Goal: Task Accomplishment & Management: Complete application form

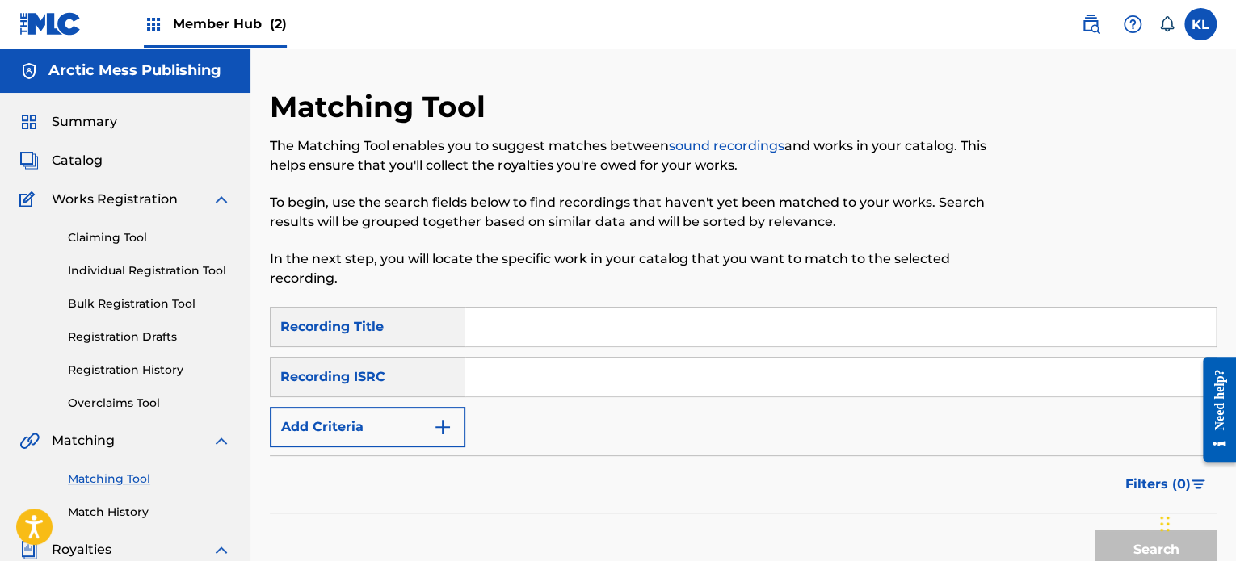
click at [245, 22] on span "Member Hub (2)" at bounding box center [230, 24] width 114 height 19
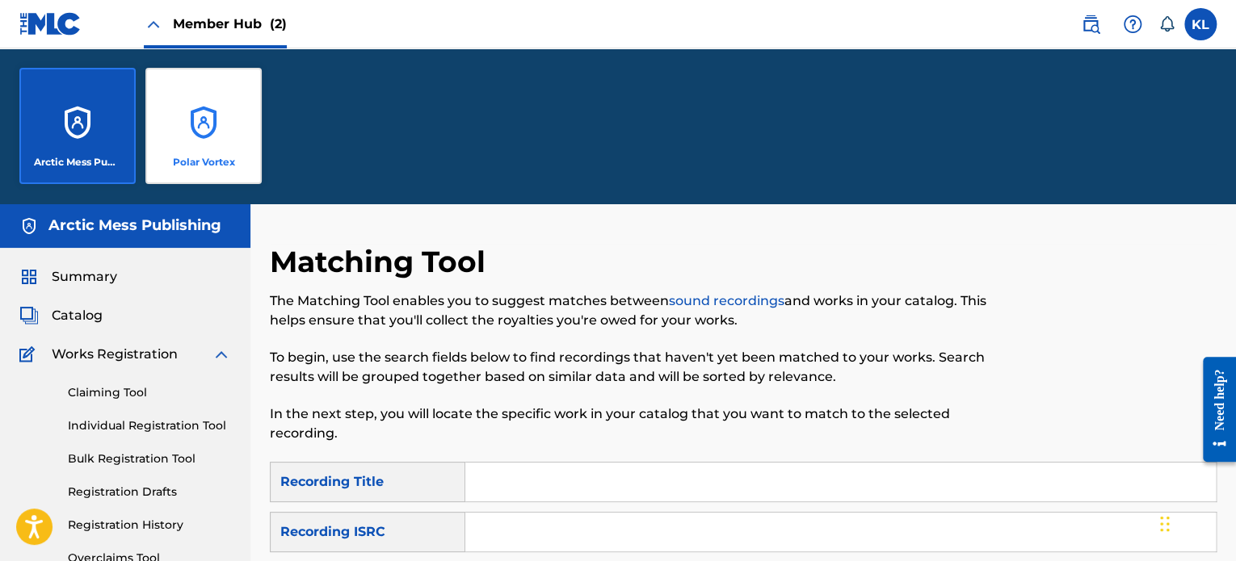
click at [223, 118] on div "Polar Vortex" at bounding box center [203, 126] width 116 height 116
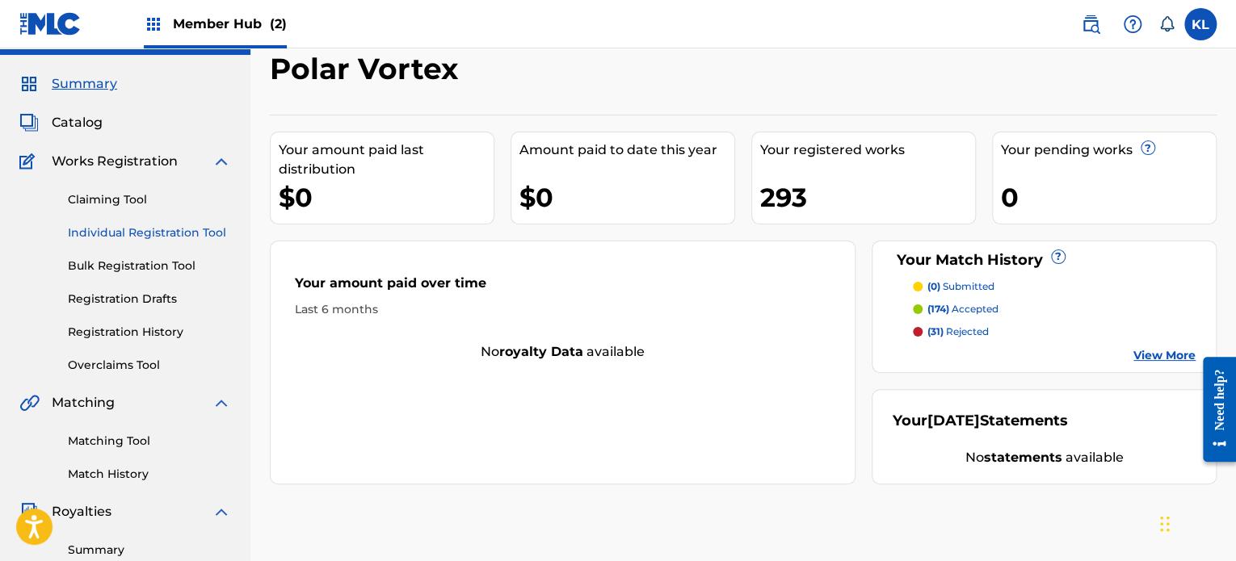
scroll to position [39, 0]
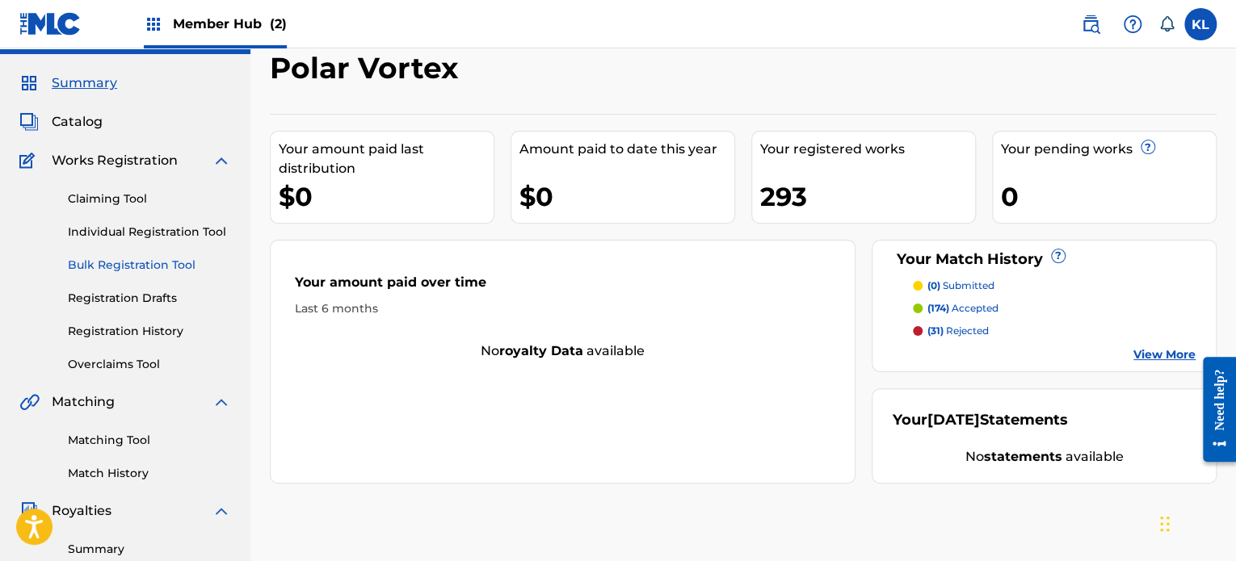
click at [133, 267] on link "Bulk Registration Tool" at bounding box center [149, 265] width 163 height 17
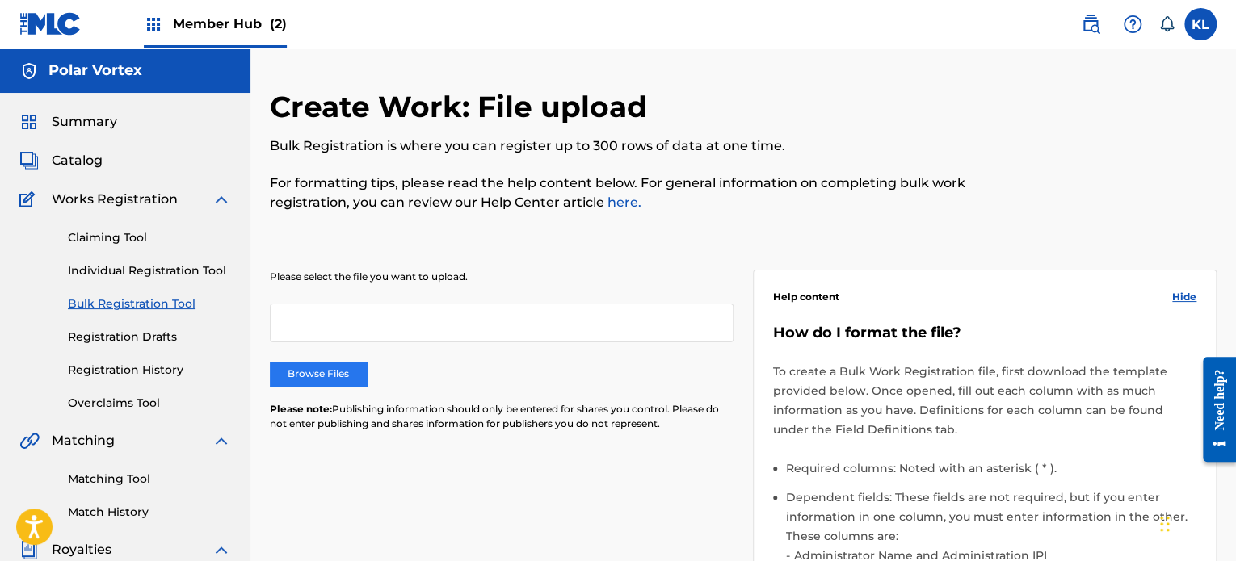
click at [338, 371] on label "Browse Files" at bounding box center [318, 374] width 97 height 24
click at [0, 0] on input "Browse Files" at bounding box center [0, 0] width 0 height 0
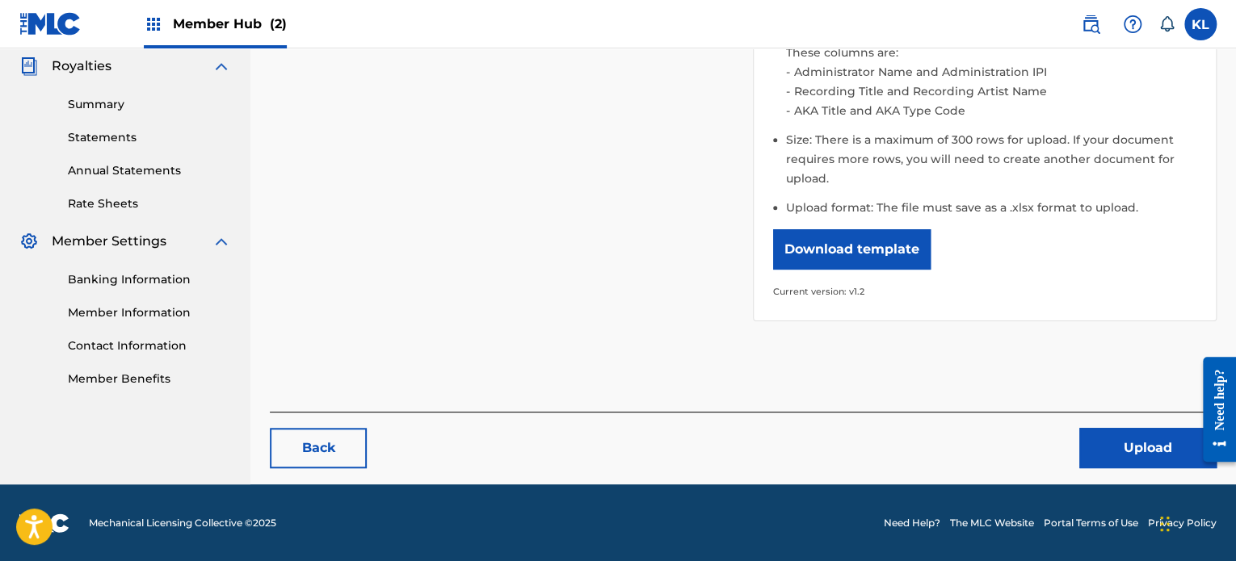
scroll to position [483, 0]
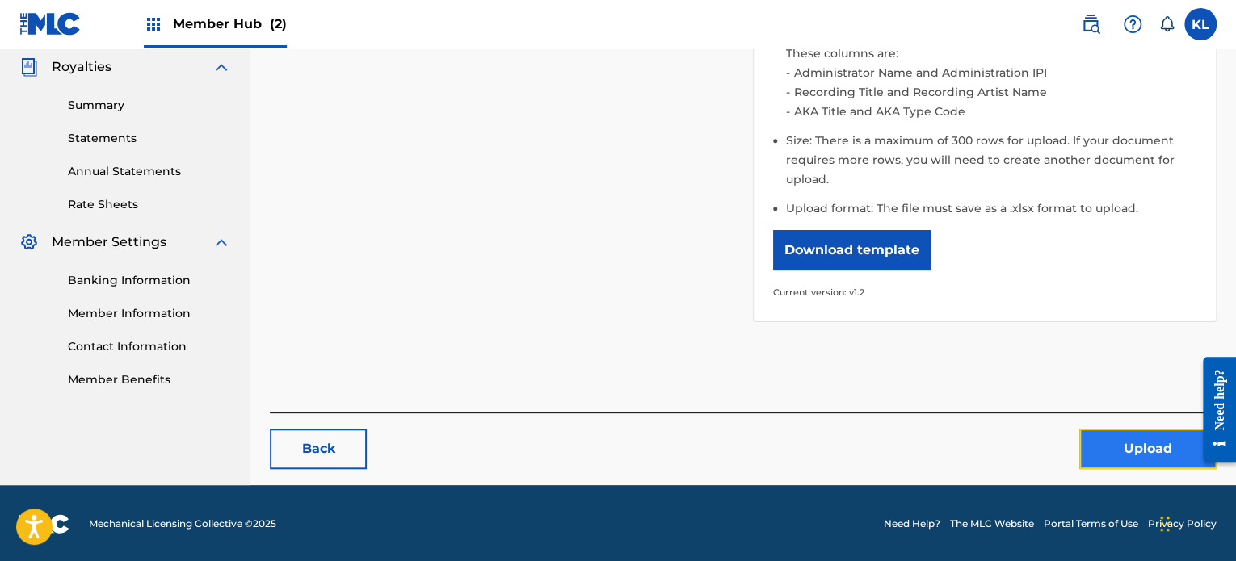
click at [1125, 438] on button "Upload" at bounding box center [1147, 449] width 137 height 40
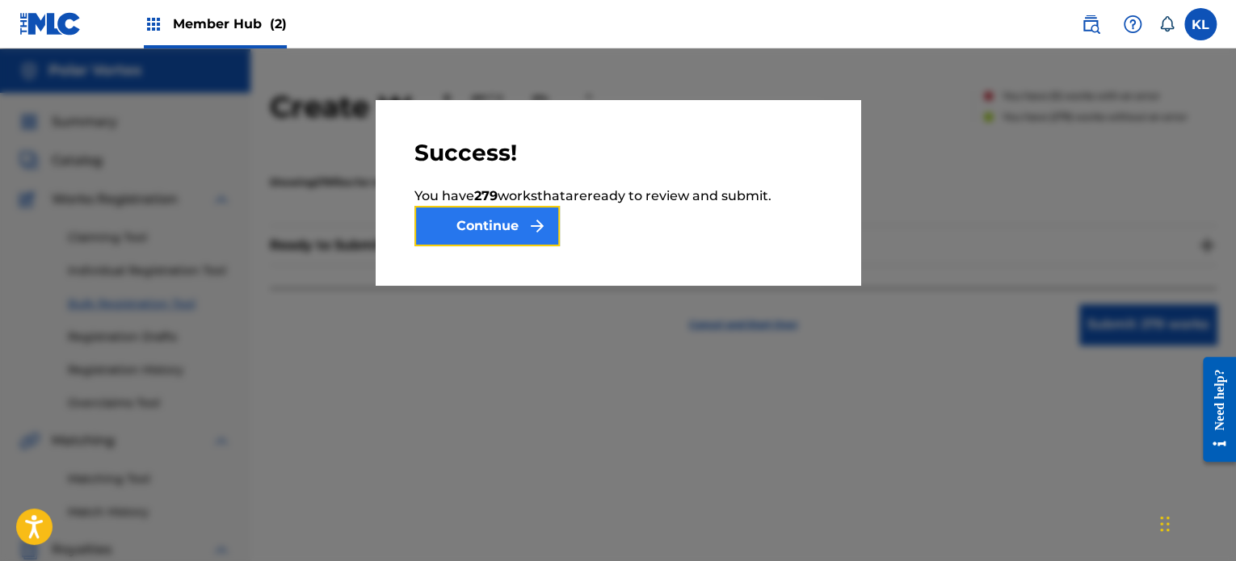
click at [530, 229] on img "submit" at bounding box center [536, 225] width 19 height 19
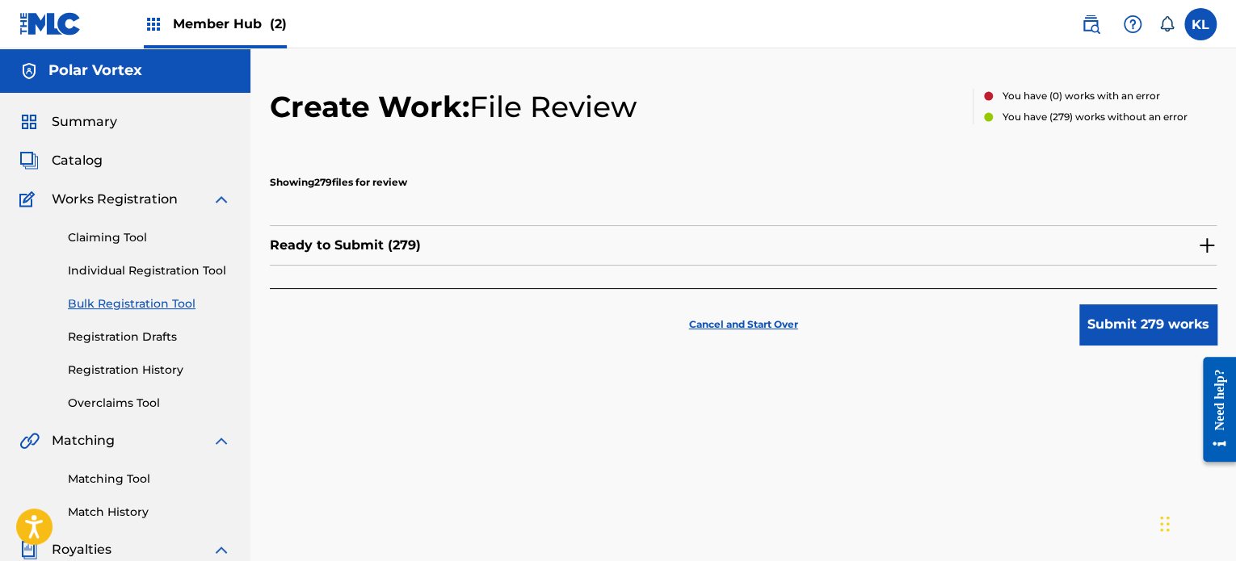
click at [1204, 241] on img at bounding box center [1206, 245] width 19 height 19
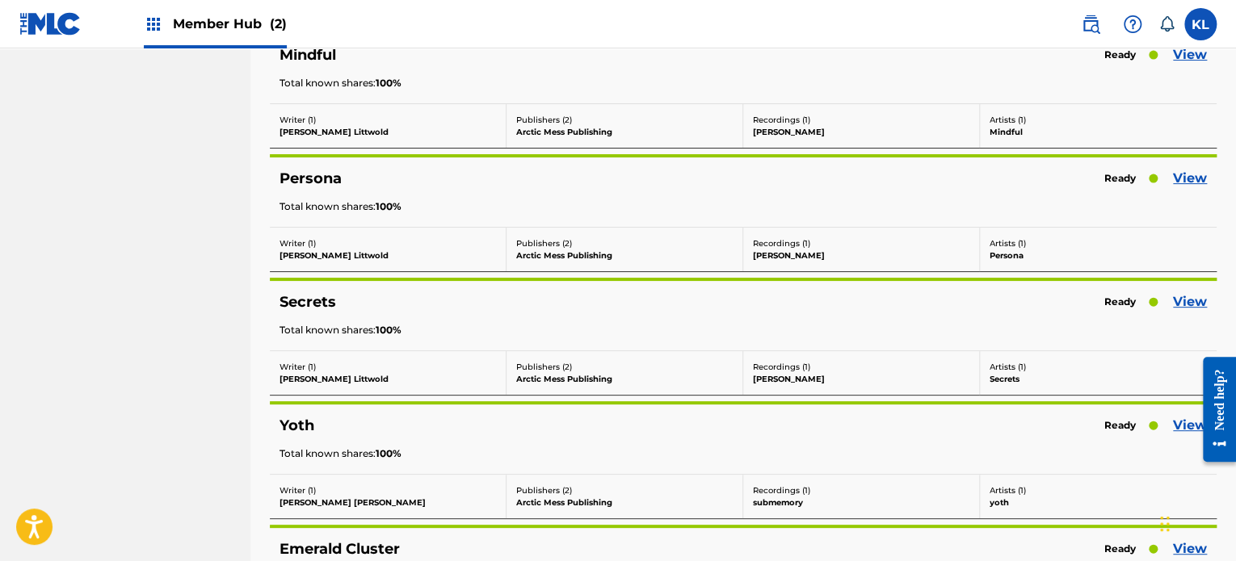
scroll to position [34259, 0]
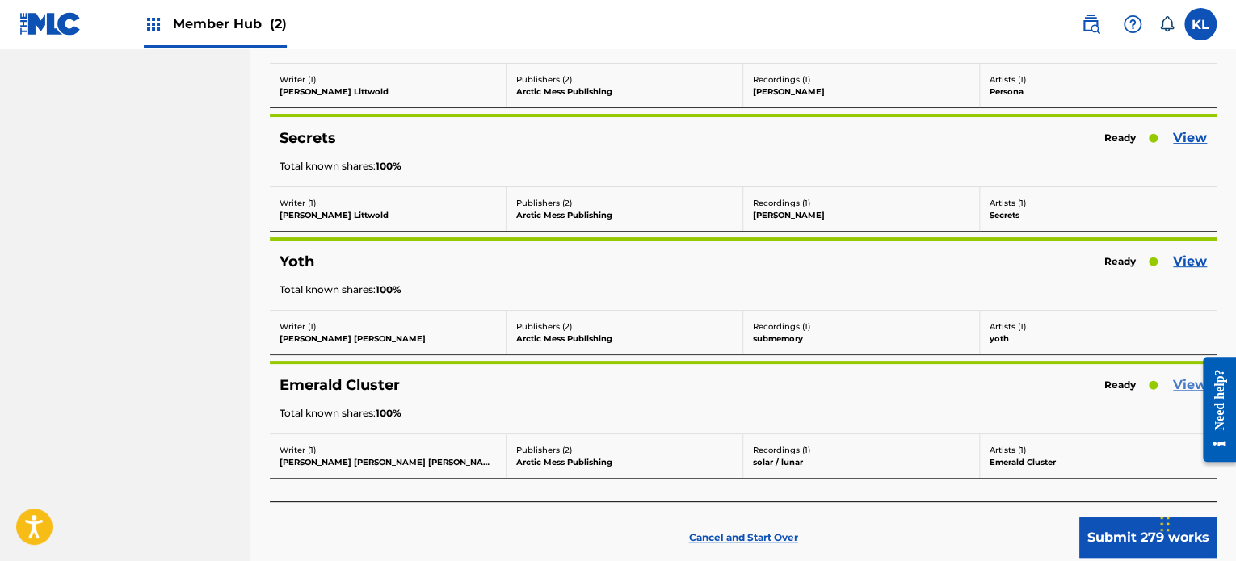
click at [1182, 376] on link "View" at bounding box center [1190, 385] width 34 height 19
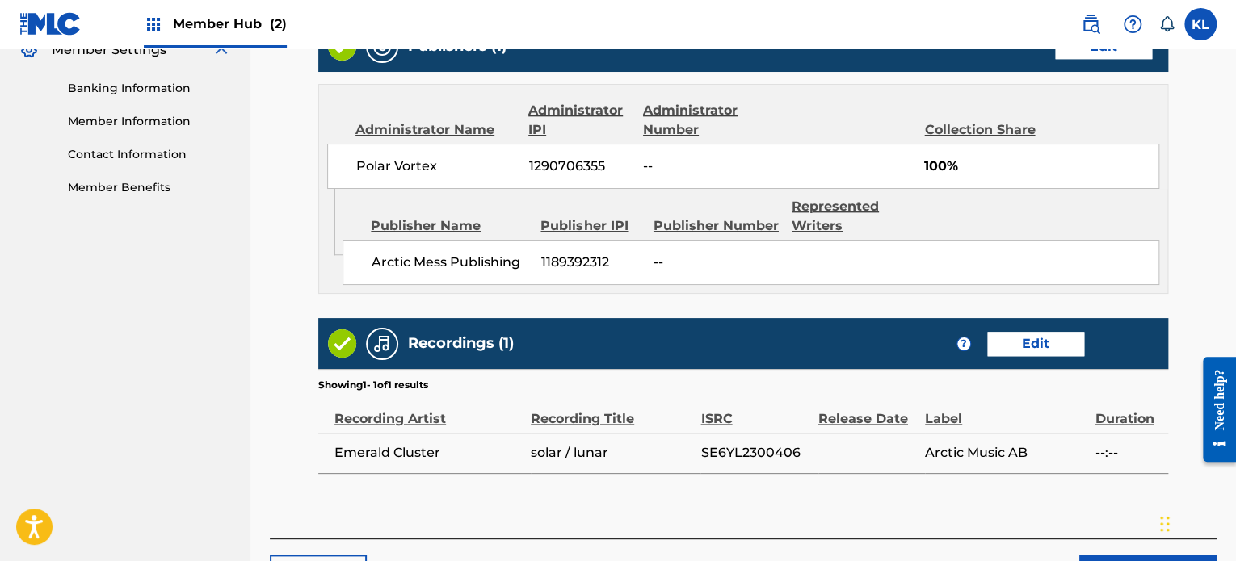
scroll to position [800, 0]
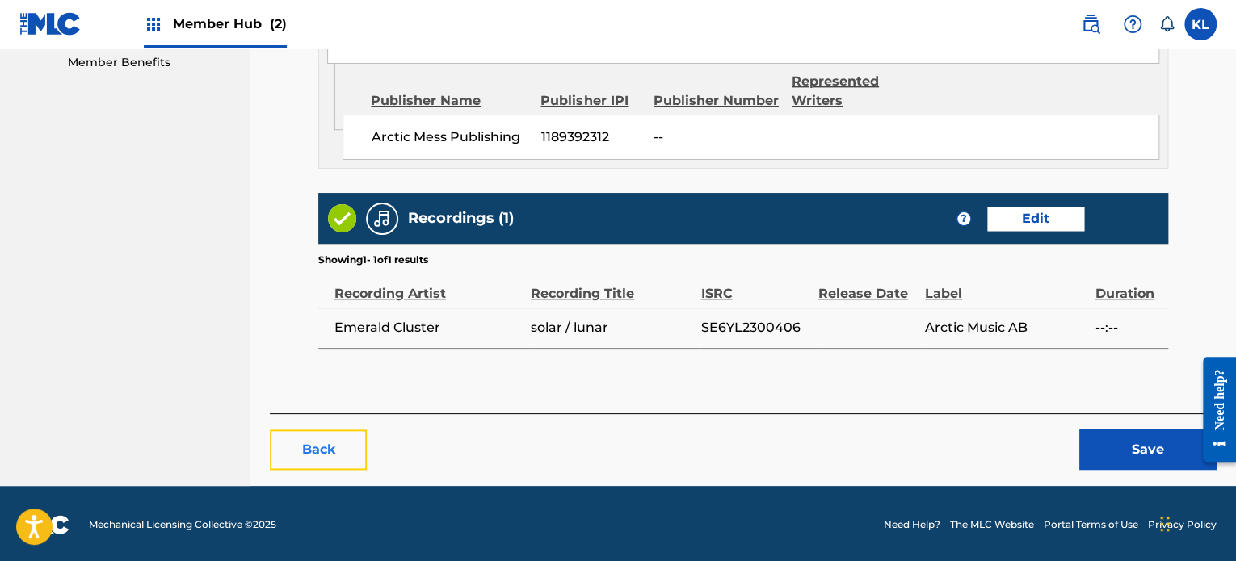
click at [329, 447] on button "Back" at bounding box center [318, 450] width 97 height 40
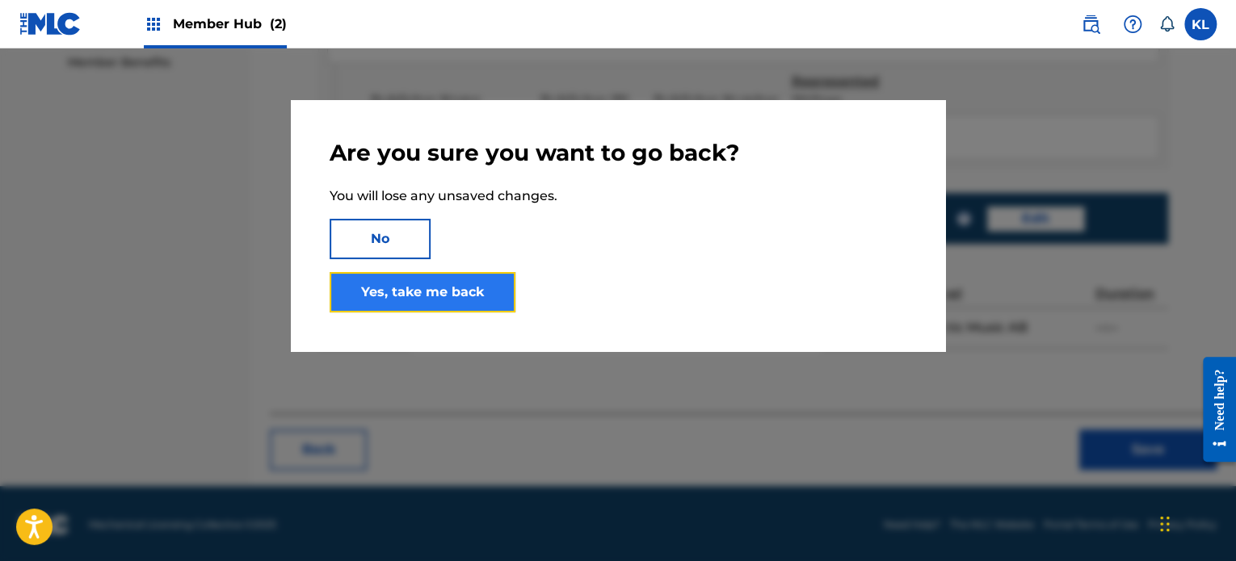
click at [484, 290] on link "Yes, take me back" at bounding box center [422, 292] width 186 height 40
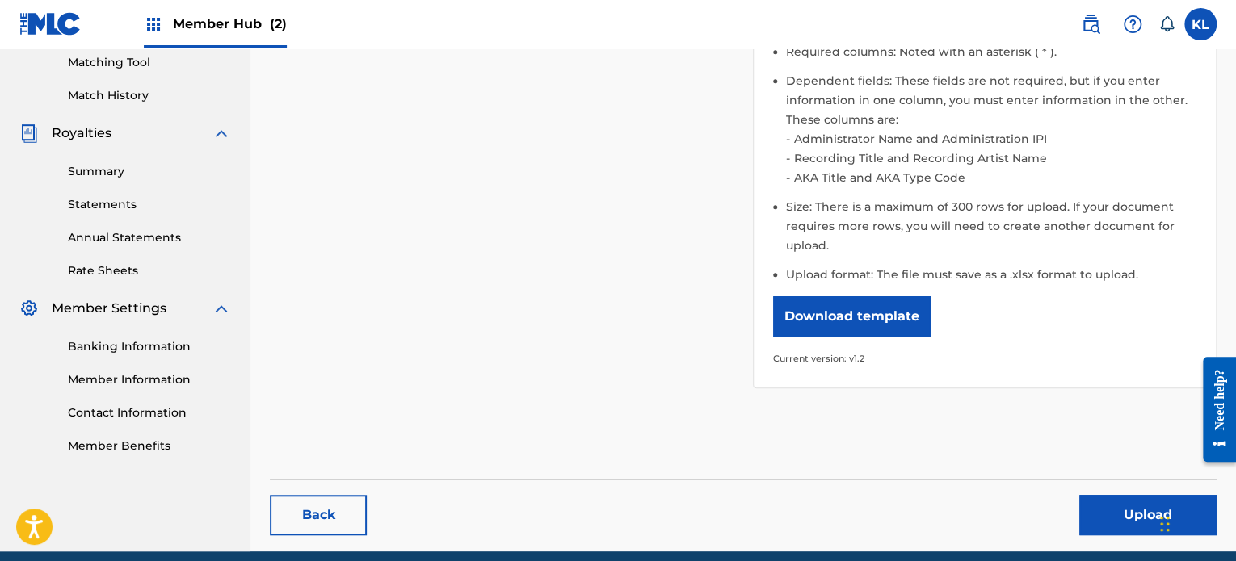
scroll to position [484, 0]
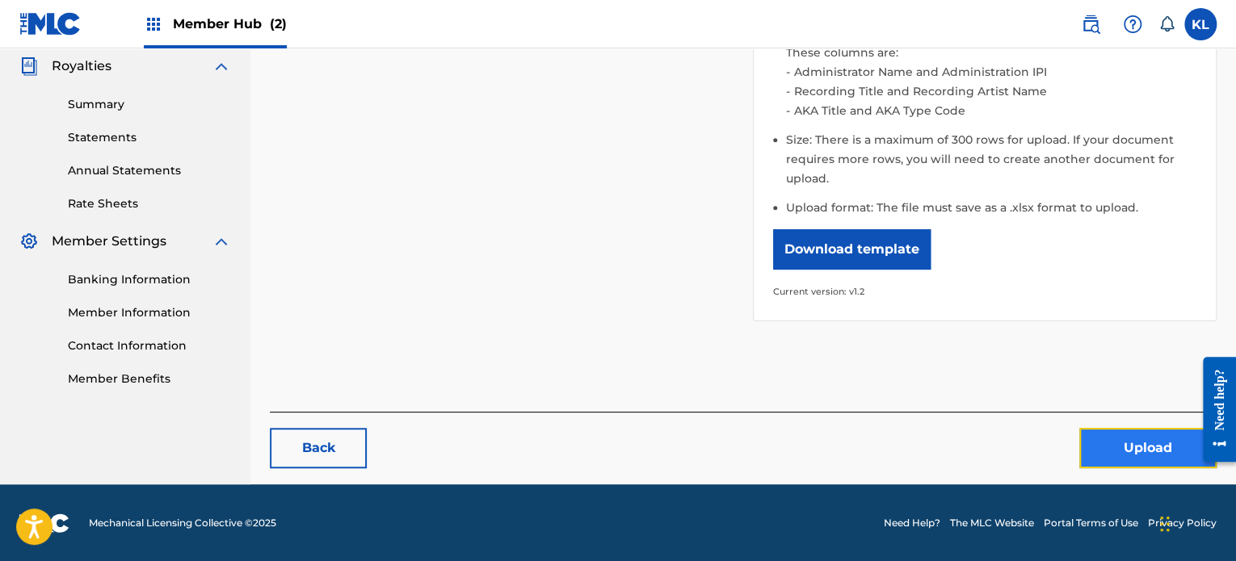
click at [1122, 450] on button "Upload" at bounding box center [1147, 448] width 137 height 40
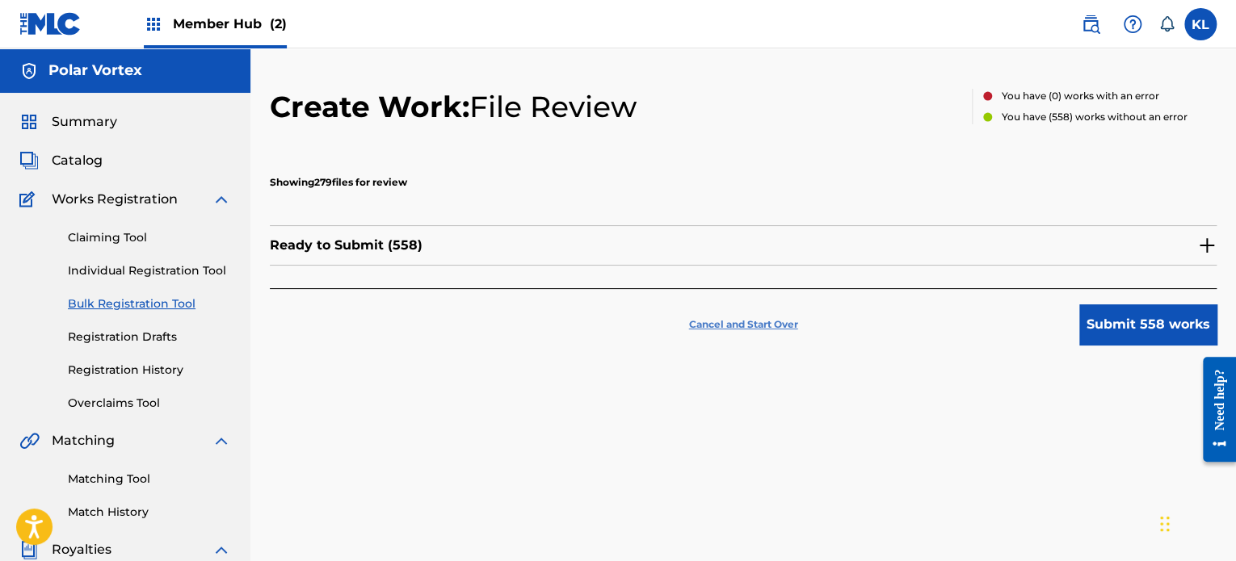
click at [725, 325] on p "Cancel and Start Over" at bounding box center [743, 324] width 109 height 15
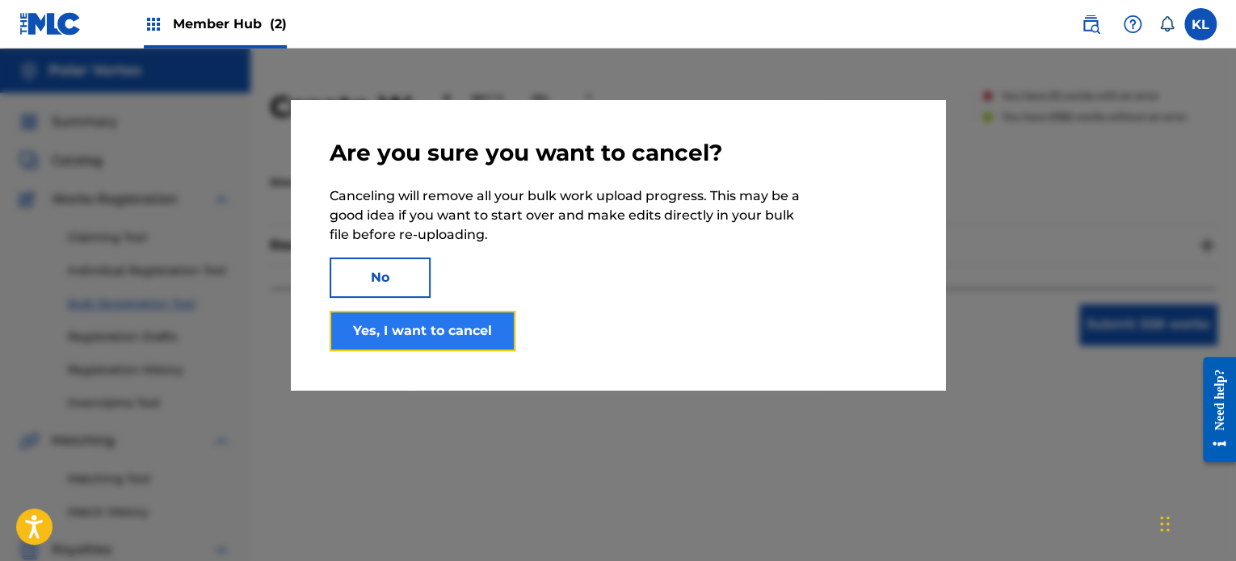
click at [465, 338] on button "Yes, I want to cancel" at bounding box center [422, 331] width 186 height 40
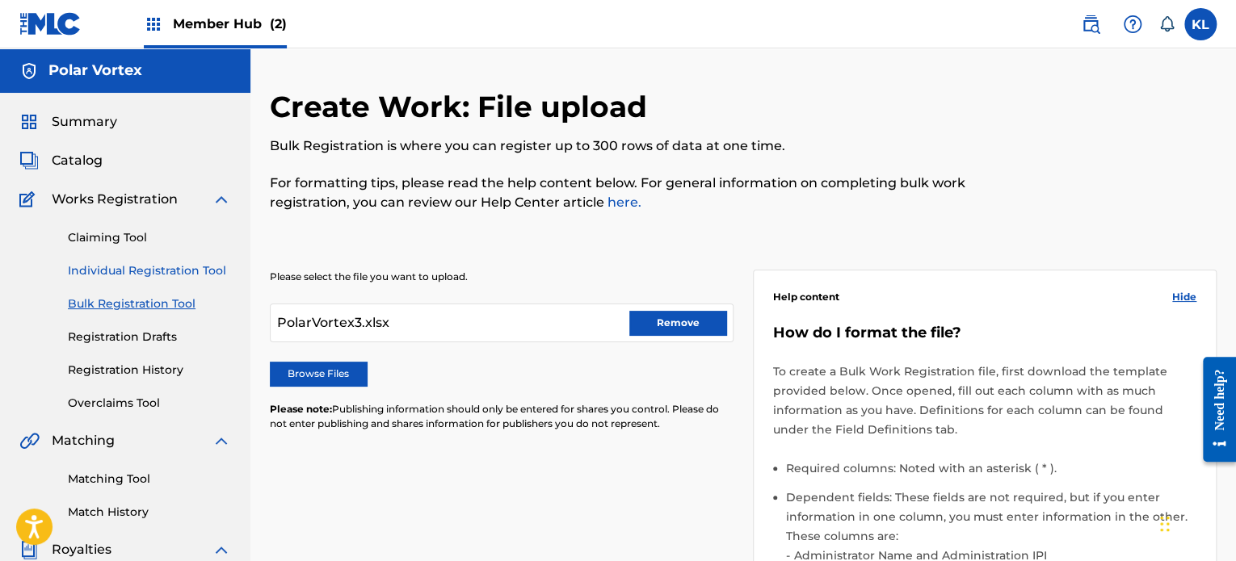
click at [129, 273] on link "Individual Registration Tool" at bounding box center [149, 270] width 163 height 17
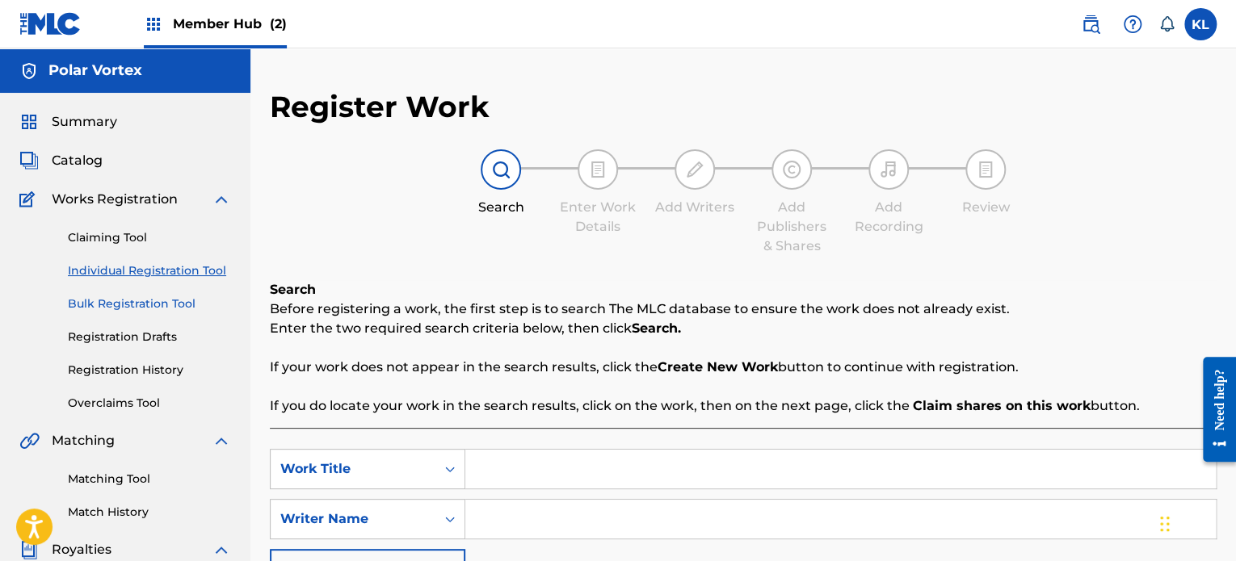
click at [115, 308] on link "Bulk Registration Tool" at bounding box center [149, 304] width 163 height 17
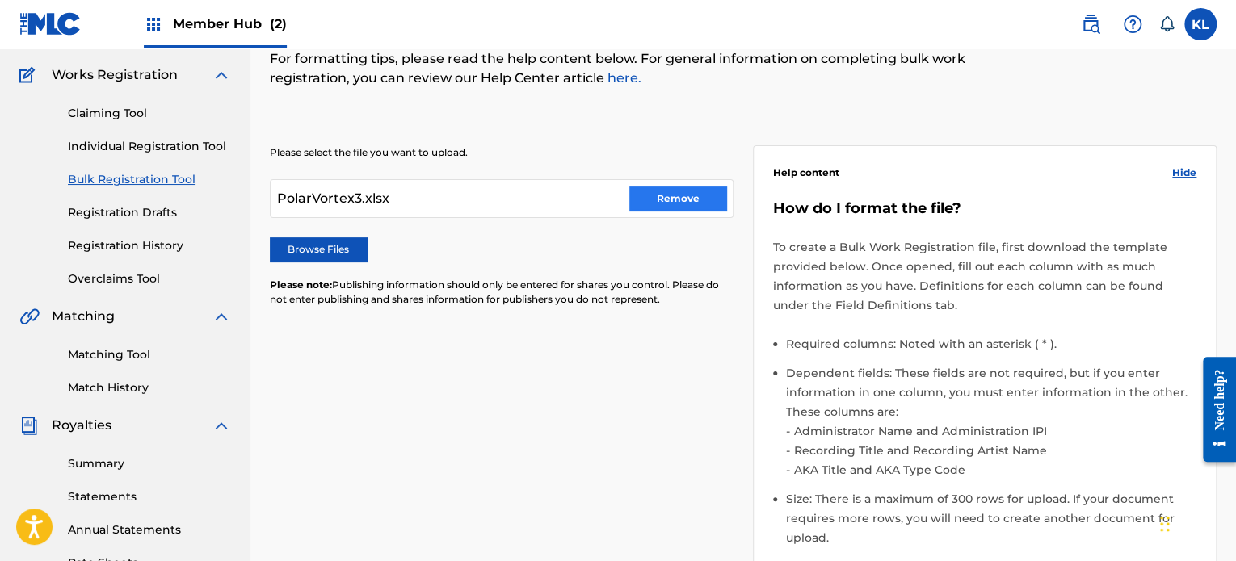
scroll to position [120, 0]
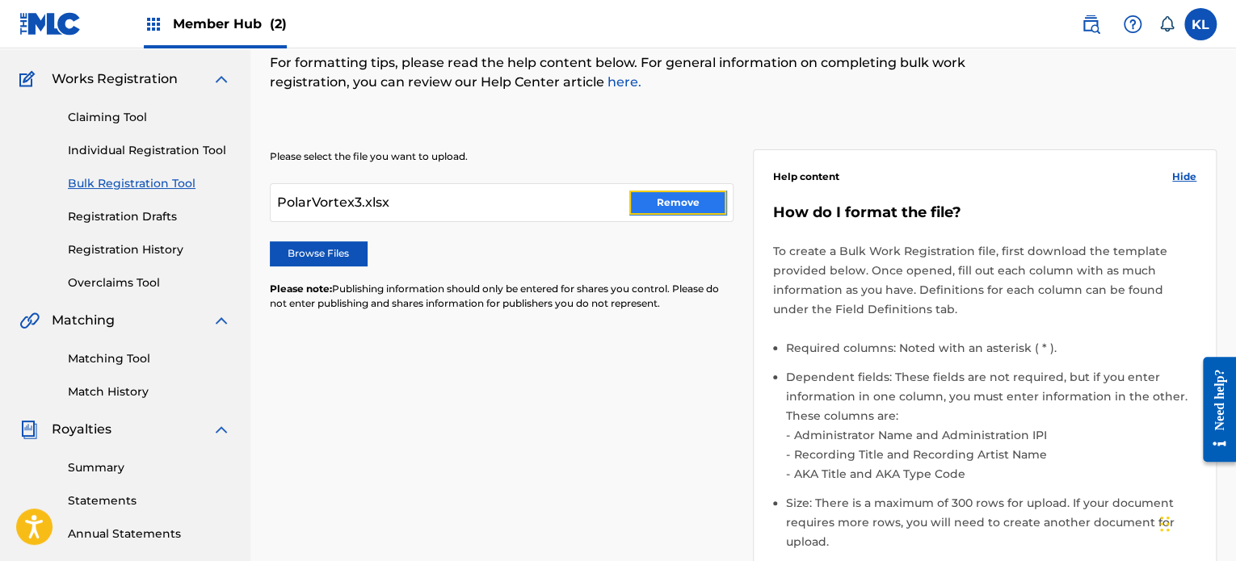
click at [686, 204] on button "Remove" at bounding box center [677, 203] width 97 height 24
click at [598, 202] on div at bounding box center [502, 202] width 464 height 39
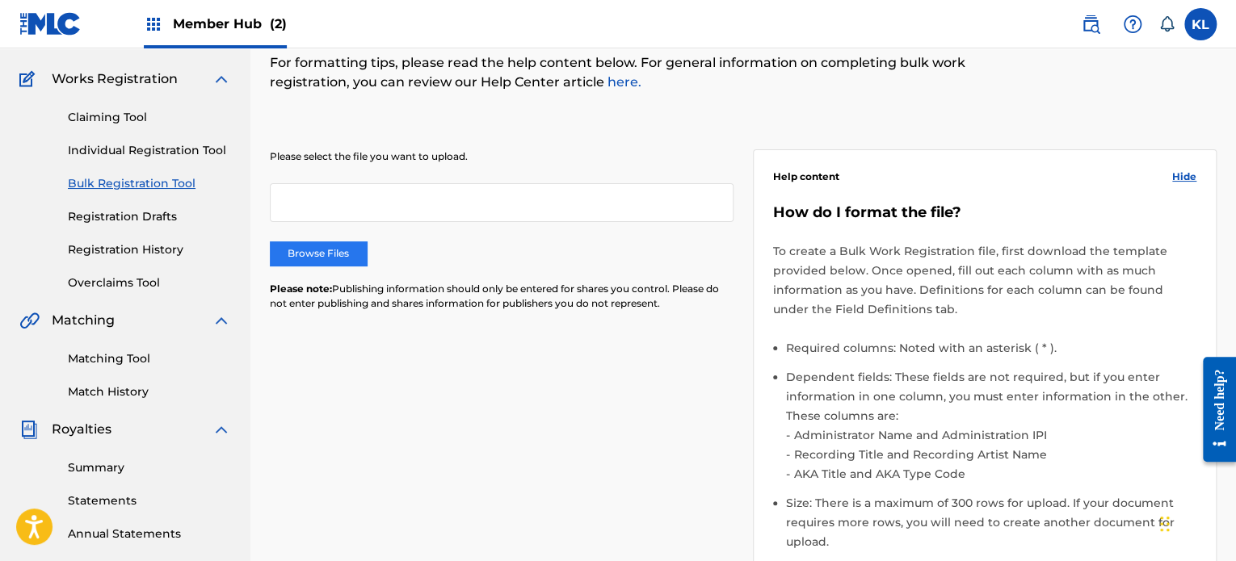
click at [338, 247] on label "Browse Files" at bounding box center [318, 253] width 97 height 24
click at [0, 0] on input "Browse Files" at bounding box center [0, 0] width 0 height 0
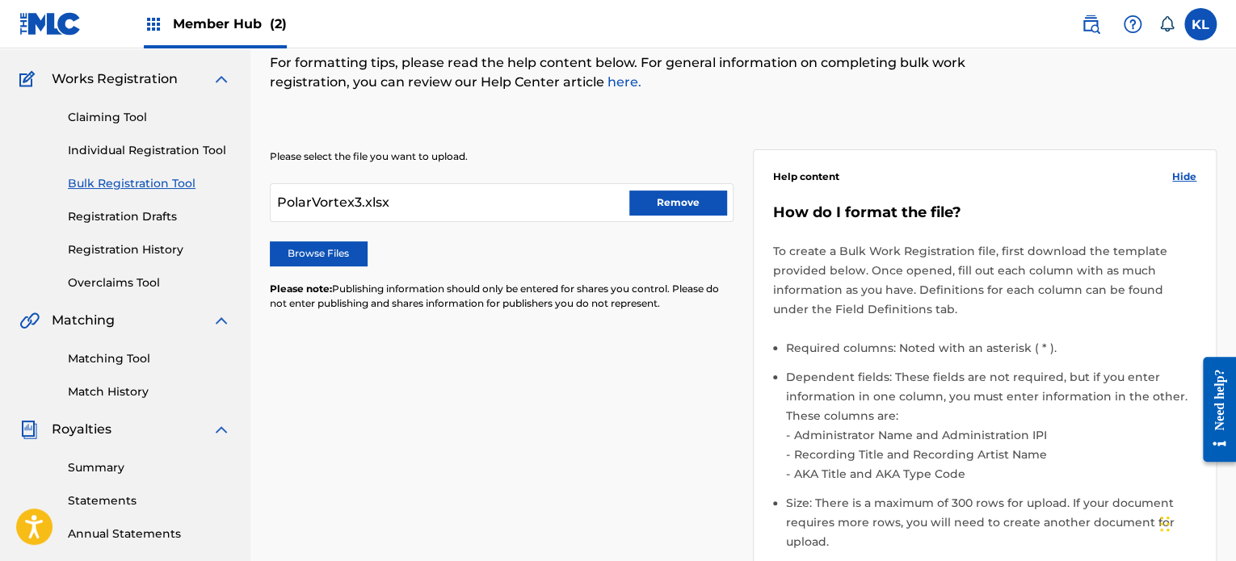
scroll to position [484, 0]
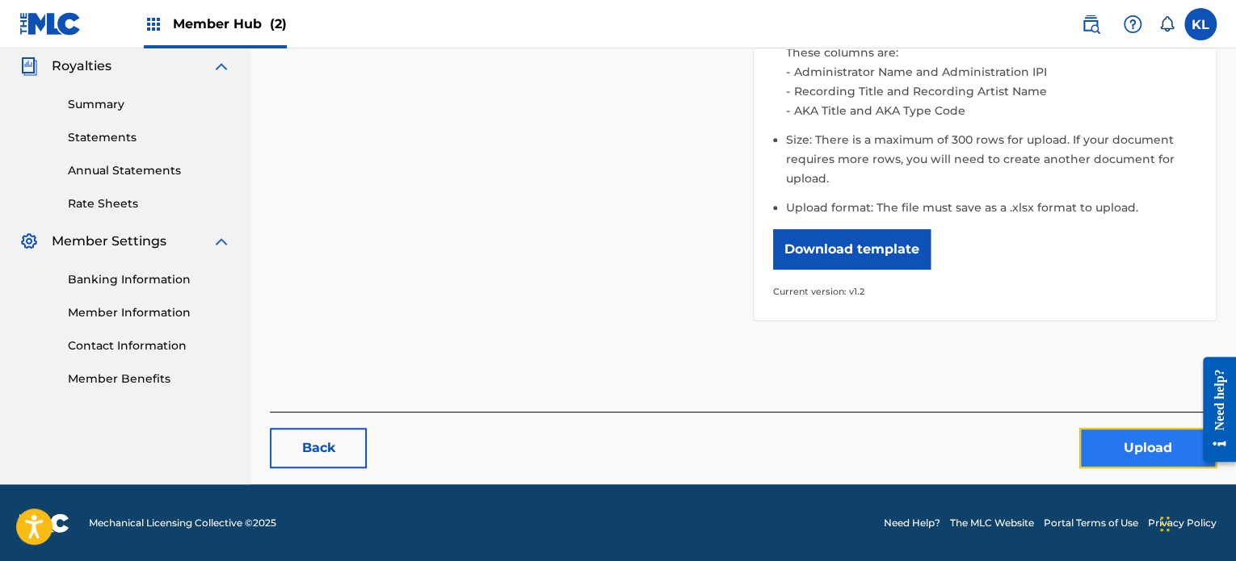
click at [1095, 446] on button "Upload" at bounding box center [1147, 448] width 137 height 40
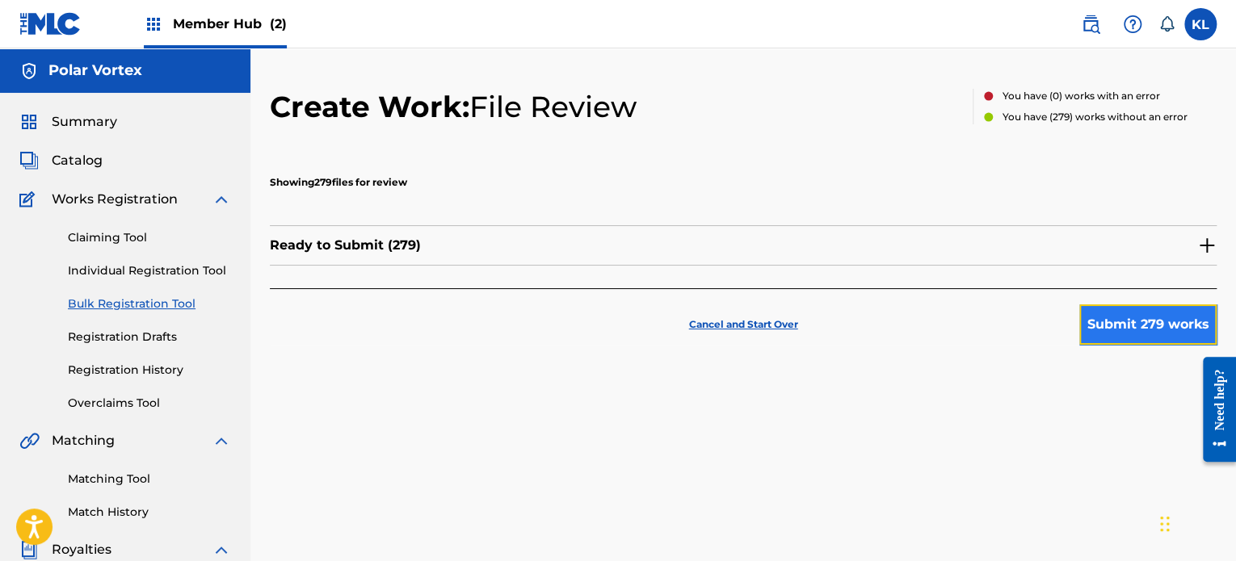
click at [1113, 325] on button "Submit 279 works" at bounding box center [1147, 324] width 137 height 40
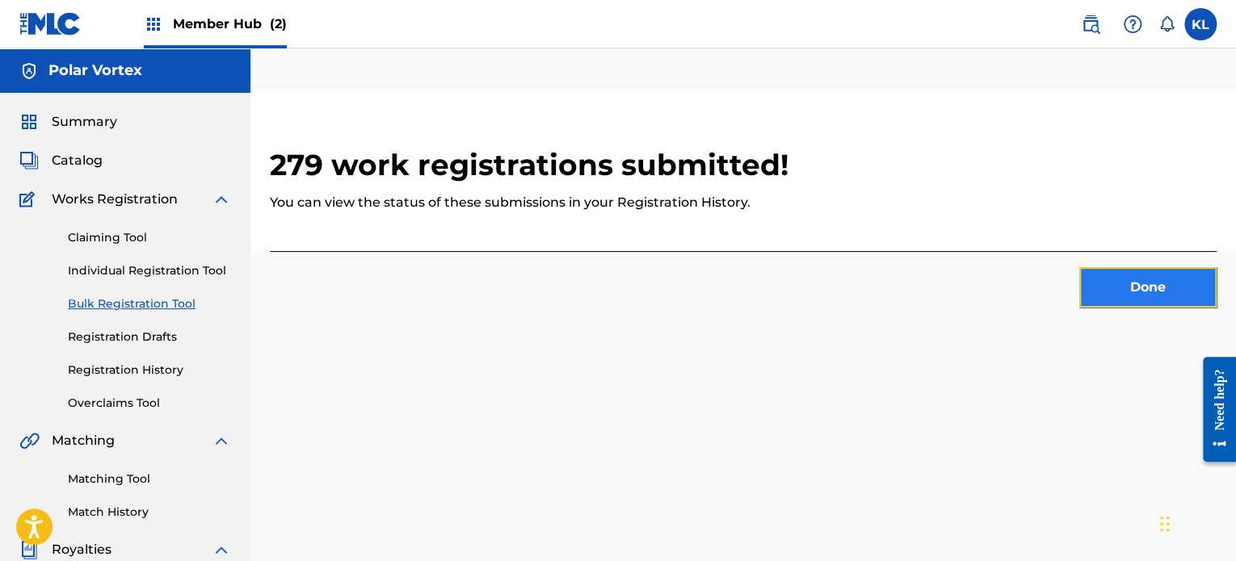
click at [1137, 283] on button "Done" at bounding box center [1147, 287] width 137 height 40
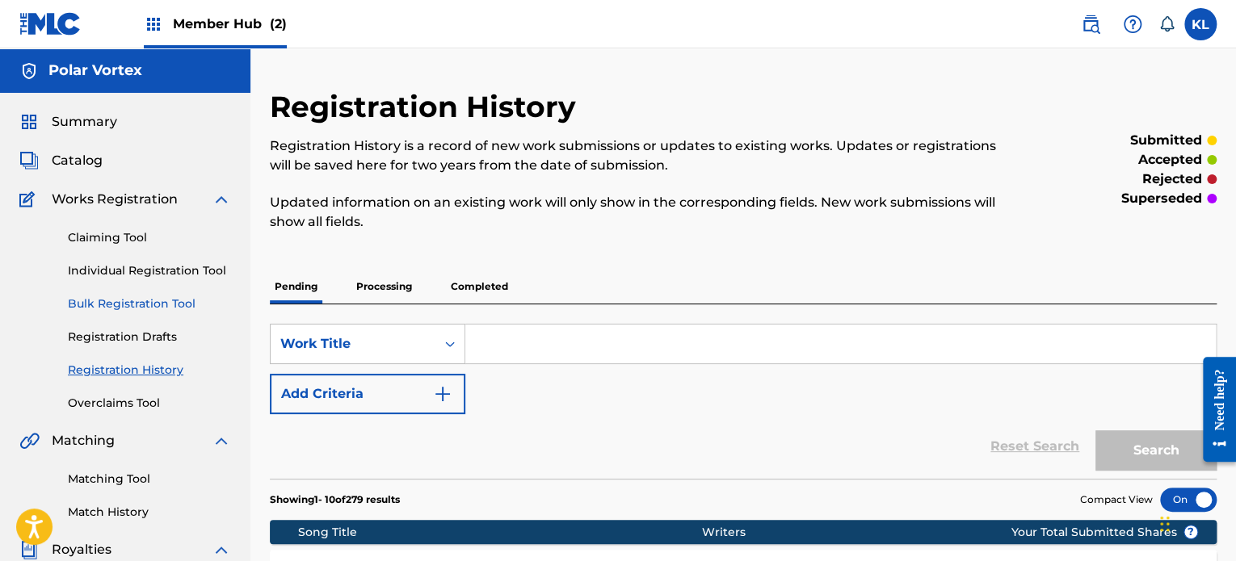
click at [171, 303] on link "Bulk Registration Tool" at bounding box center [149, 304] width 163 height 17
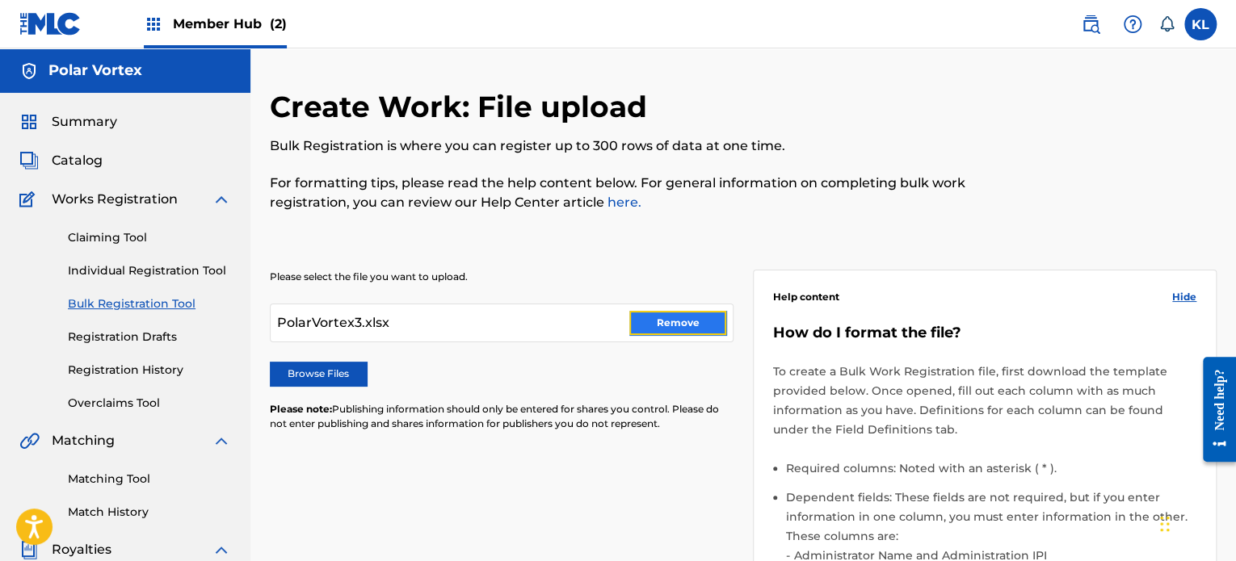
click at [669, 325] on button "Remove" at bounding box center [677, 323] width 97 height 24
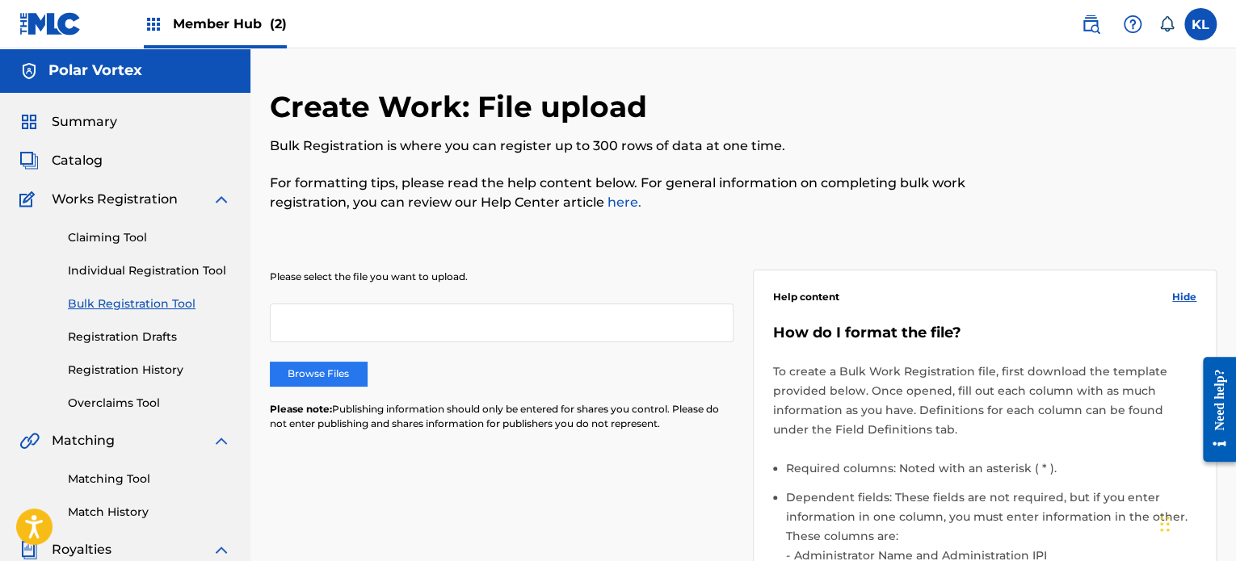
click at [340, 367] on label "Browse Files" at bounding box center [318, 374] width 97 height 24
click at [0, 0] on input "Browse Files" at bounding box center [0, 0] width 0 height 0
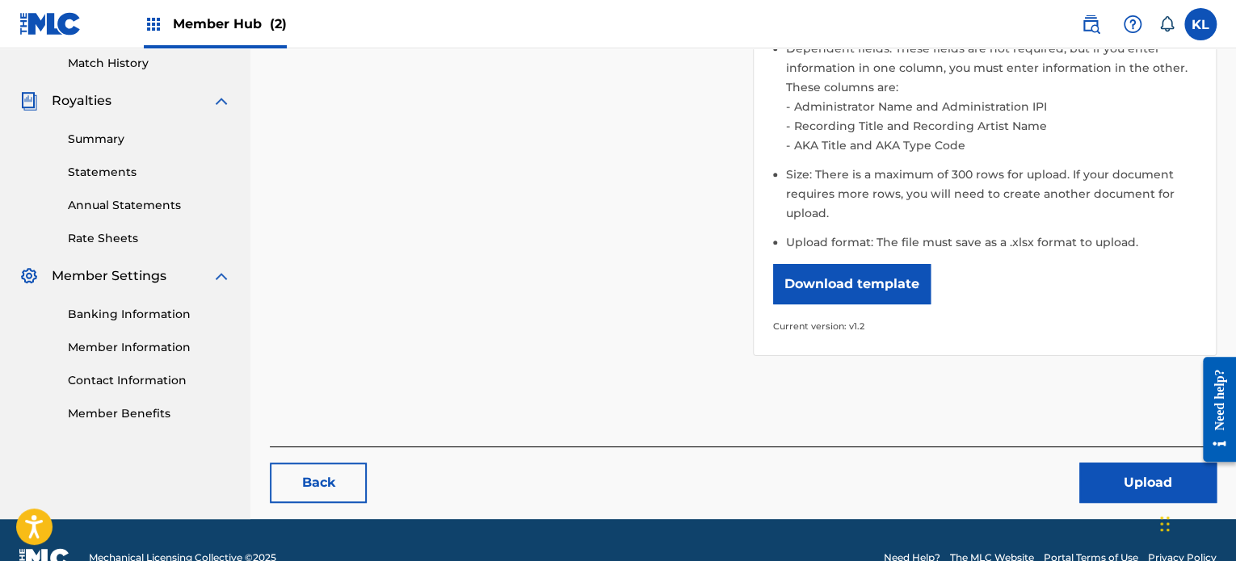
scroll to position [484, 0]
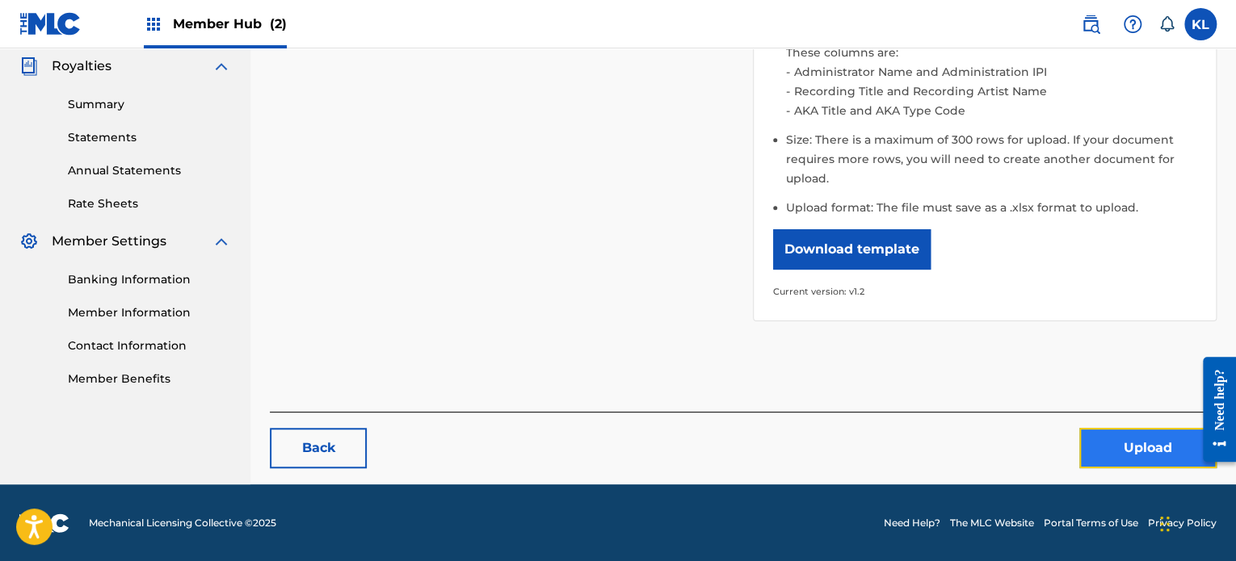
click at [1125, 446] on button "Upload" at bounding box center [1147, 448] width 137 height 40
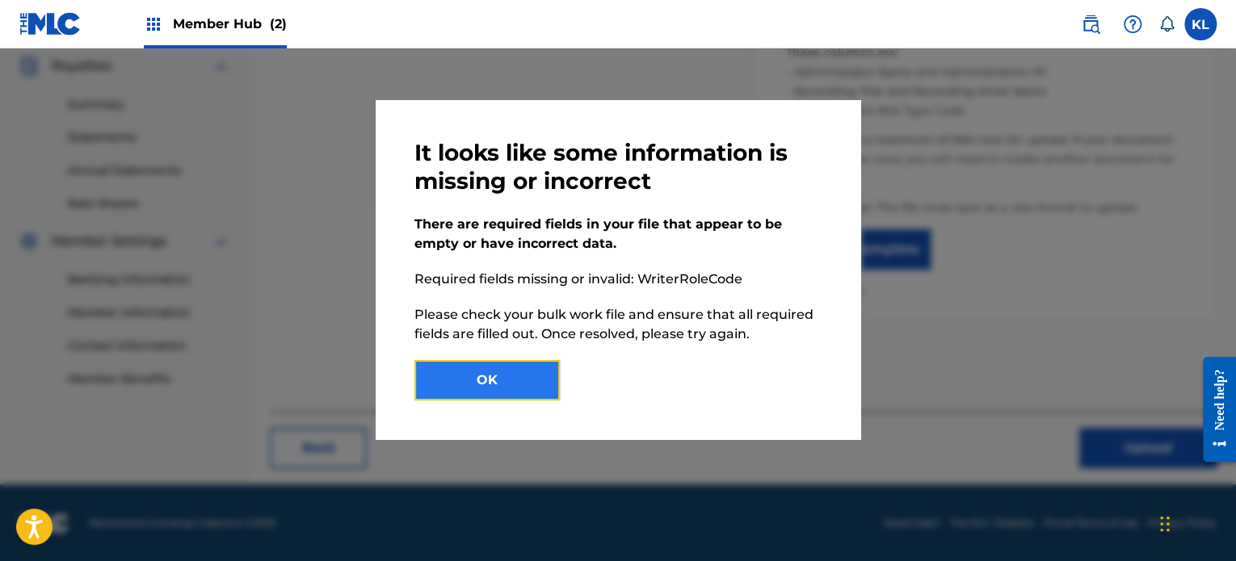
click at [516, 393] on button "OK" at bounding box center [486, 380] width 145 height 40
